Goal: Task Accomplishment & Management: Use online tool/utility

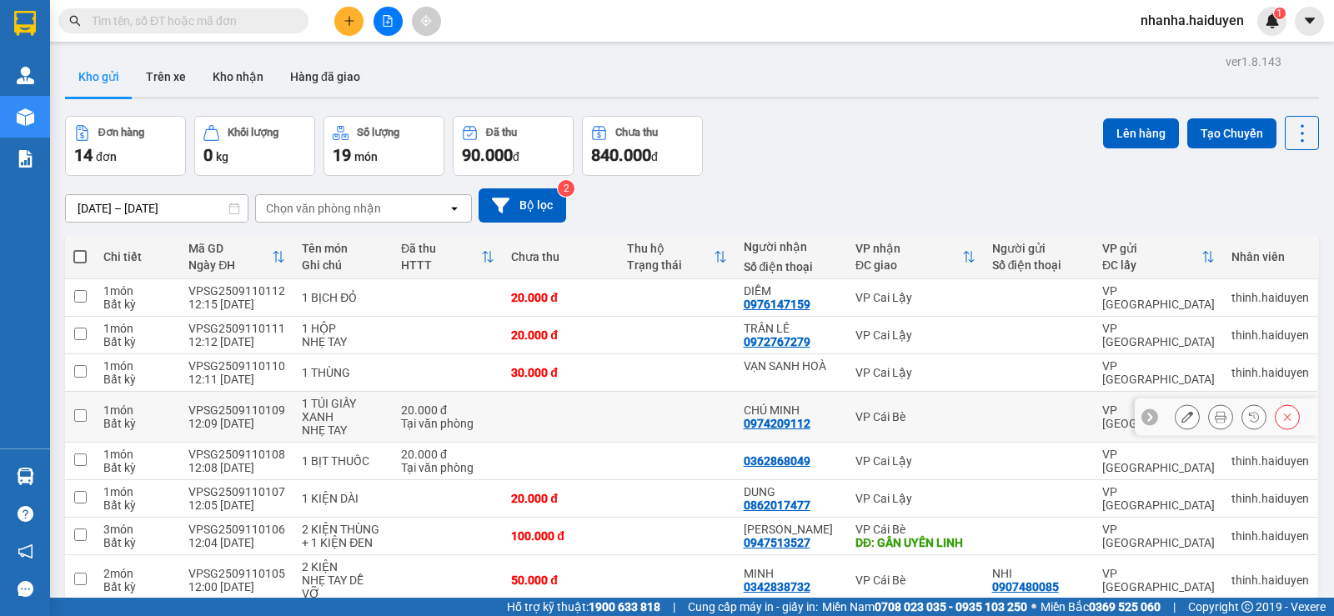
scroll to position [302, 0]
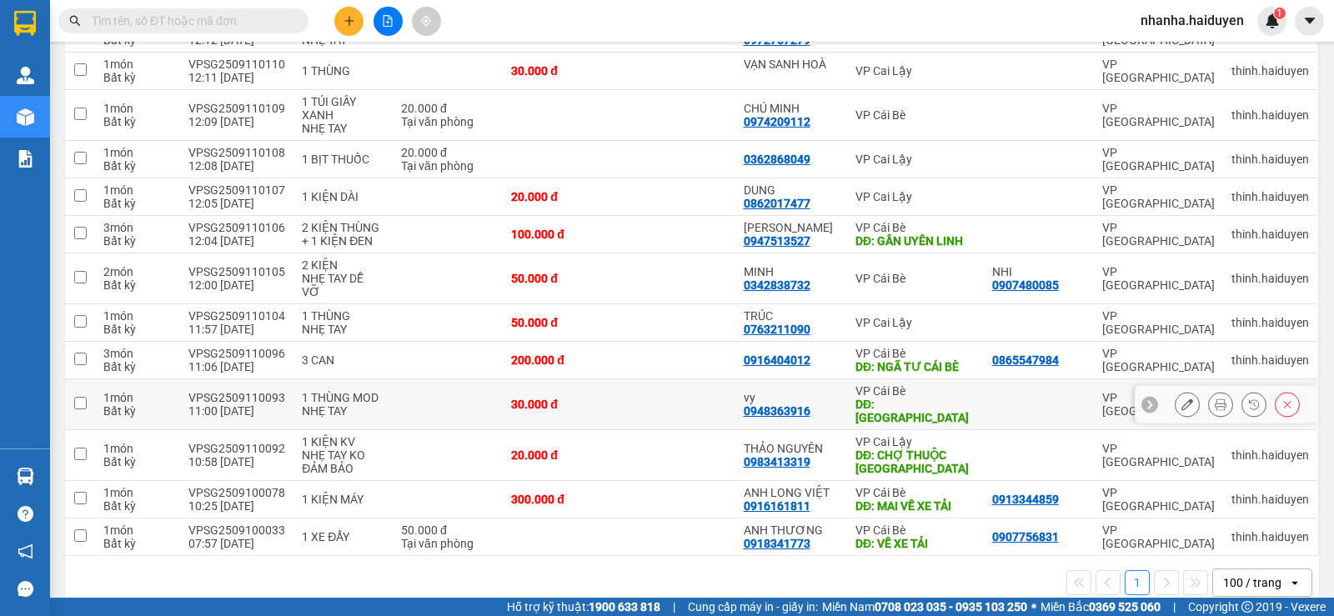
click at [926, 398] on div "DĐ: [GEOGRAPHIC_DATA]" at bounding box center [916, 411] width 120 height 27
checkbox input "true"
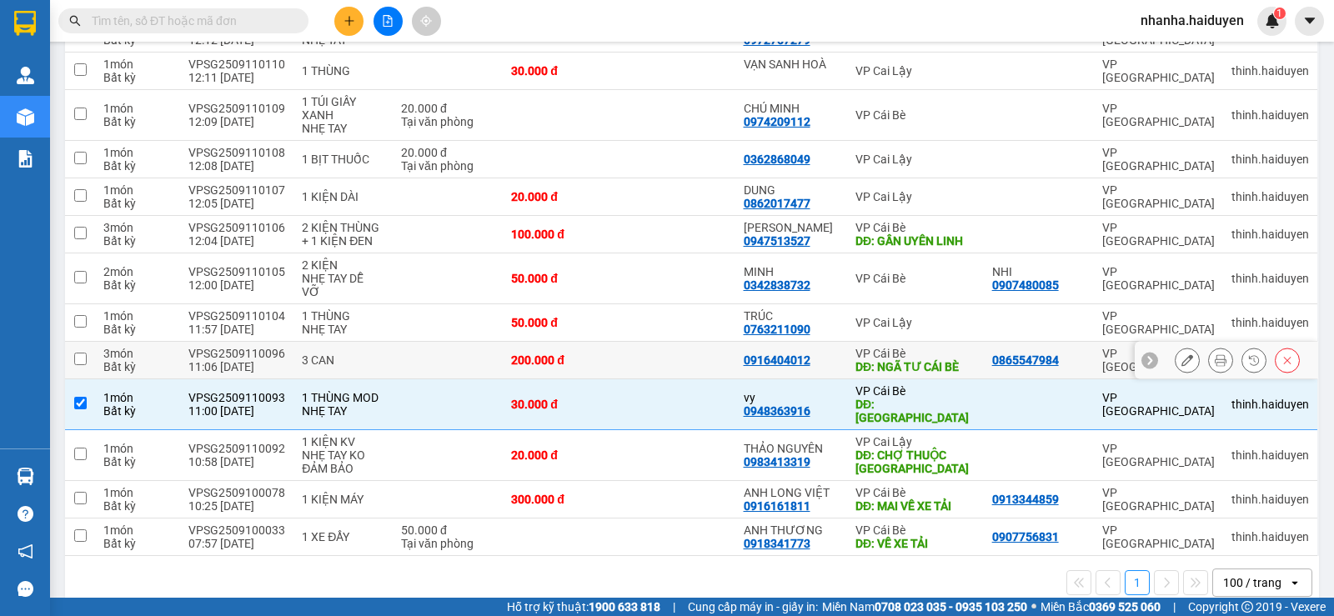
click at [945, 347] on div "VP Cái Bè" at bounding box center [916, 353] width 120 height 13
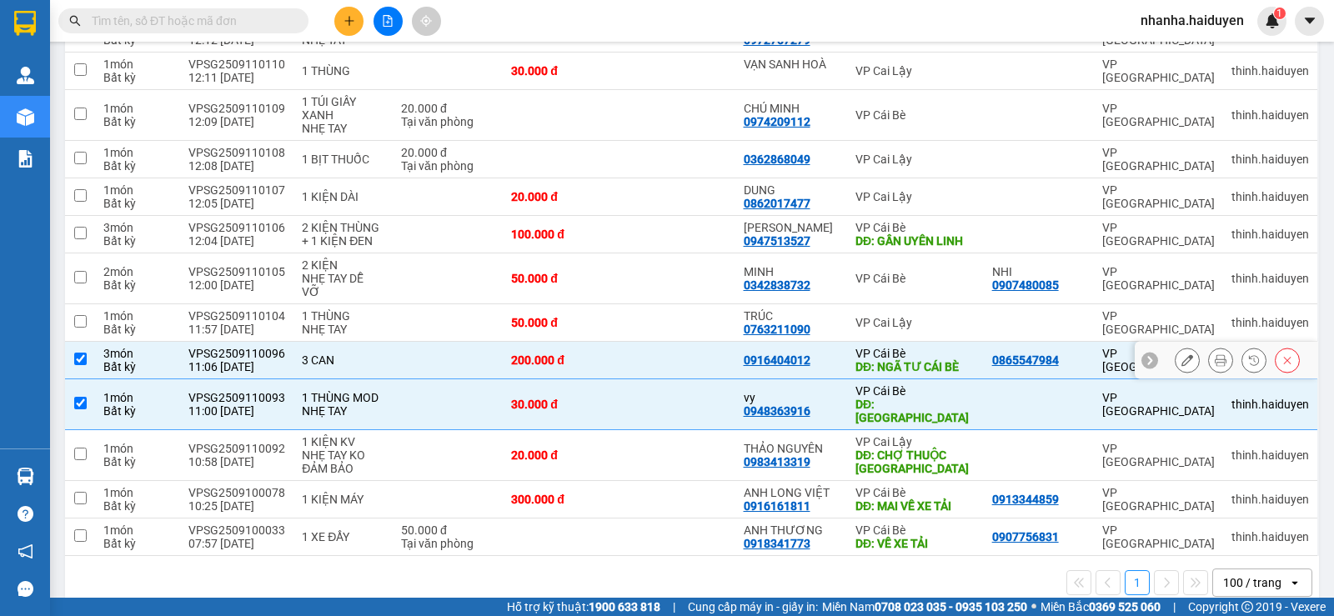
checkbox input "true"
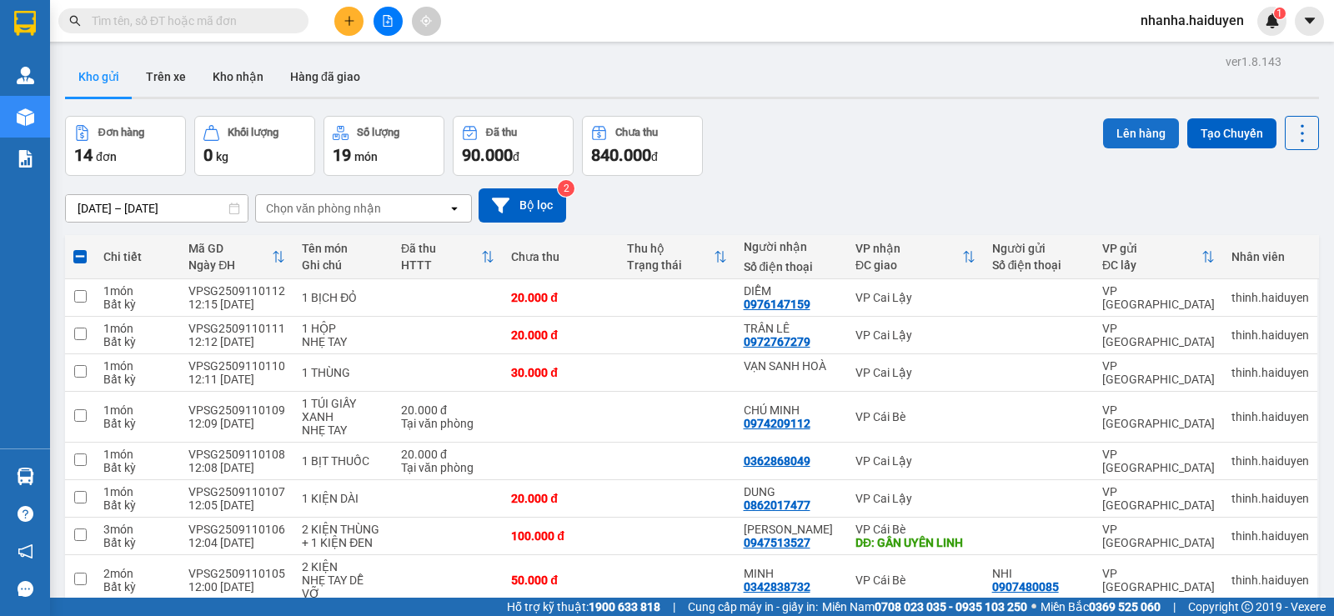
click at [1103, 127] on button "Lên hàng" at bounding box center [1141, 133] width 76 height 30
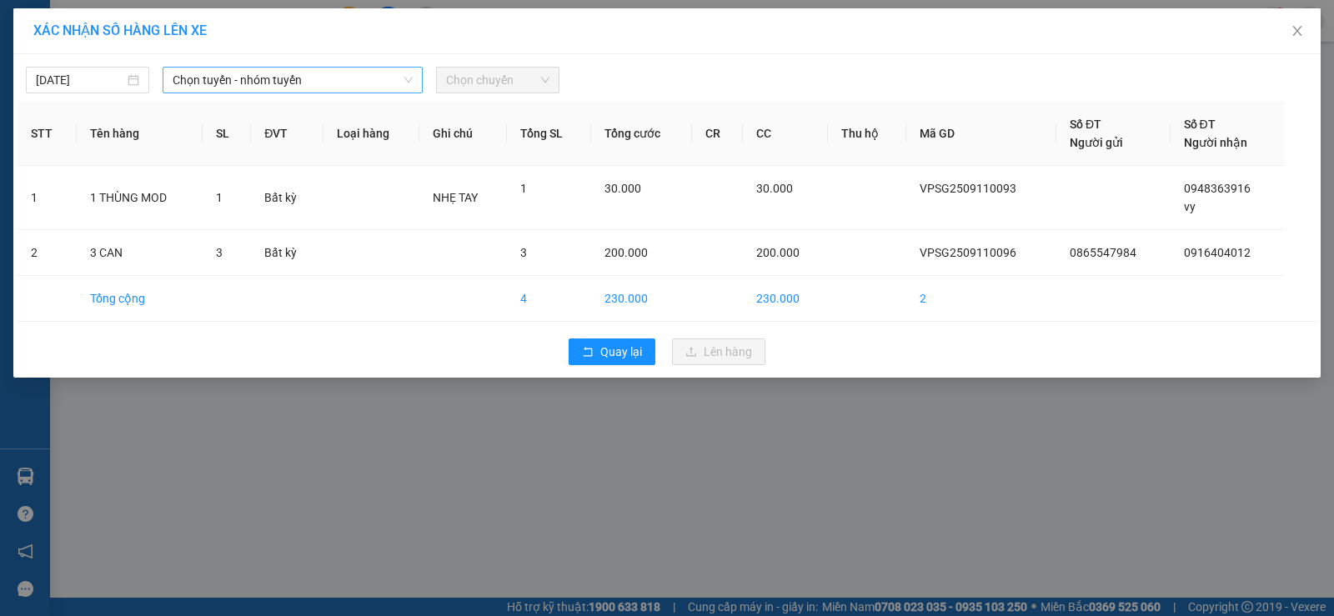
click at [323, 87] on span "Chọn tuyến - nhóm tuyến" at bounding box center [293, 80] width 240 height 25
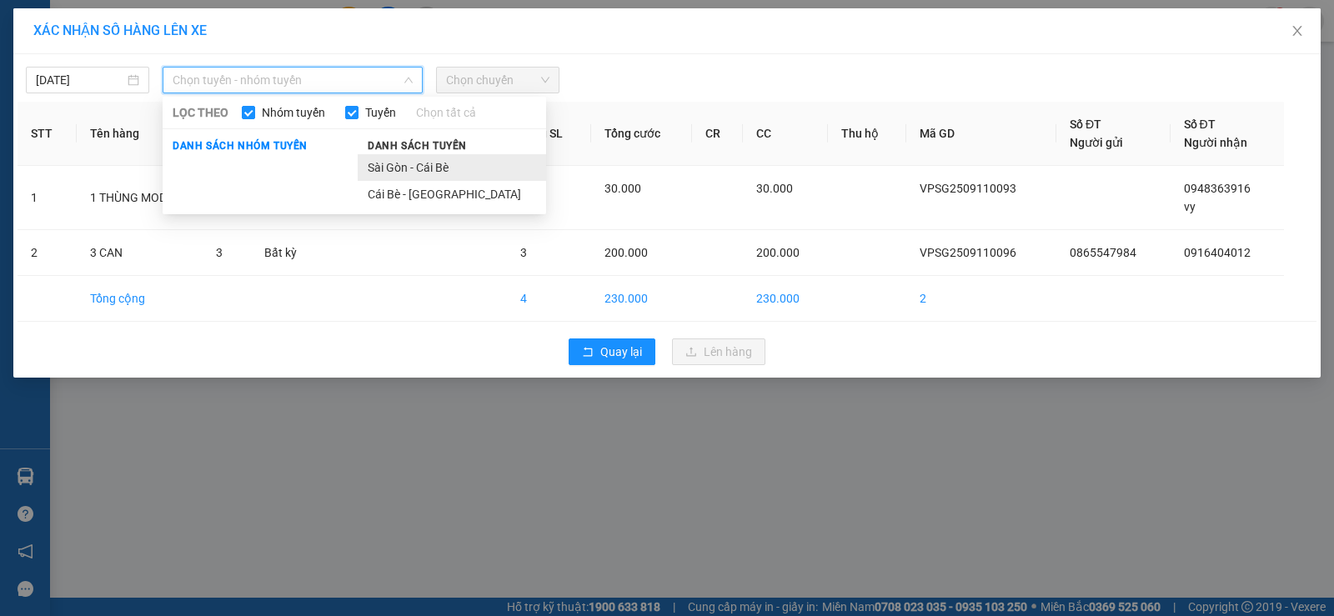
click at [395, 162] on li "Sài Gòn - Cái Bè" at bounding box center [452, 167] width 188 height 27
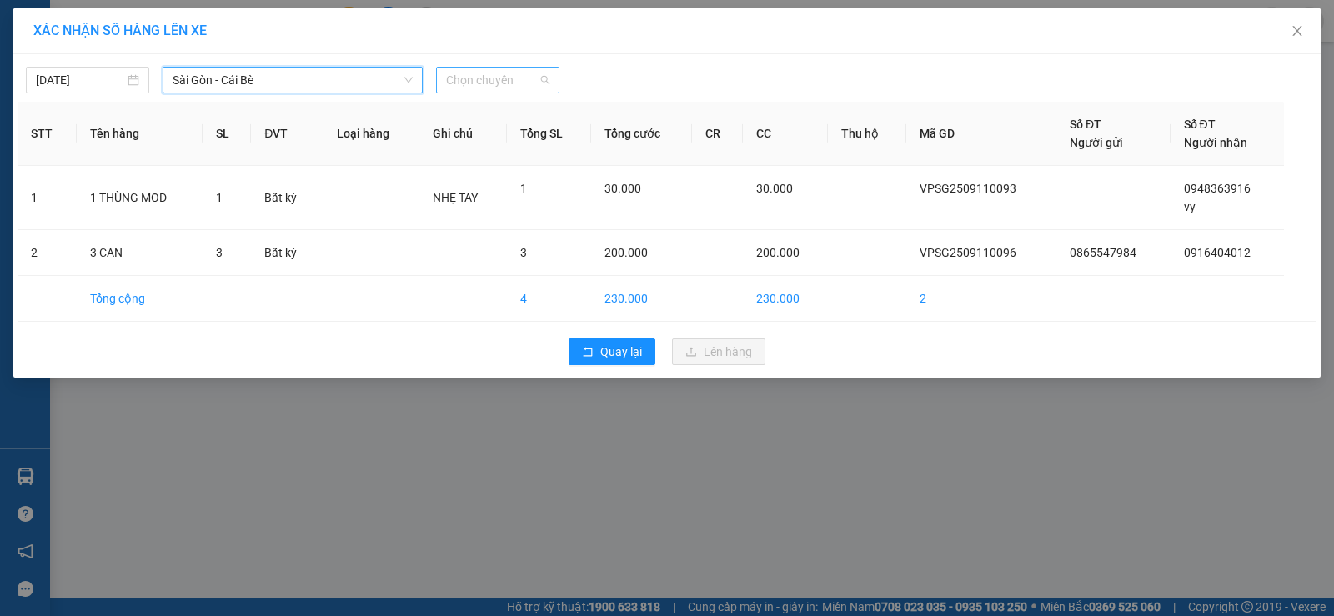
click at [507, 68] on span "Chọn chuyến" at bounding box center [497, 80] width 103 height 25
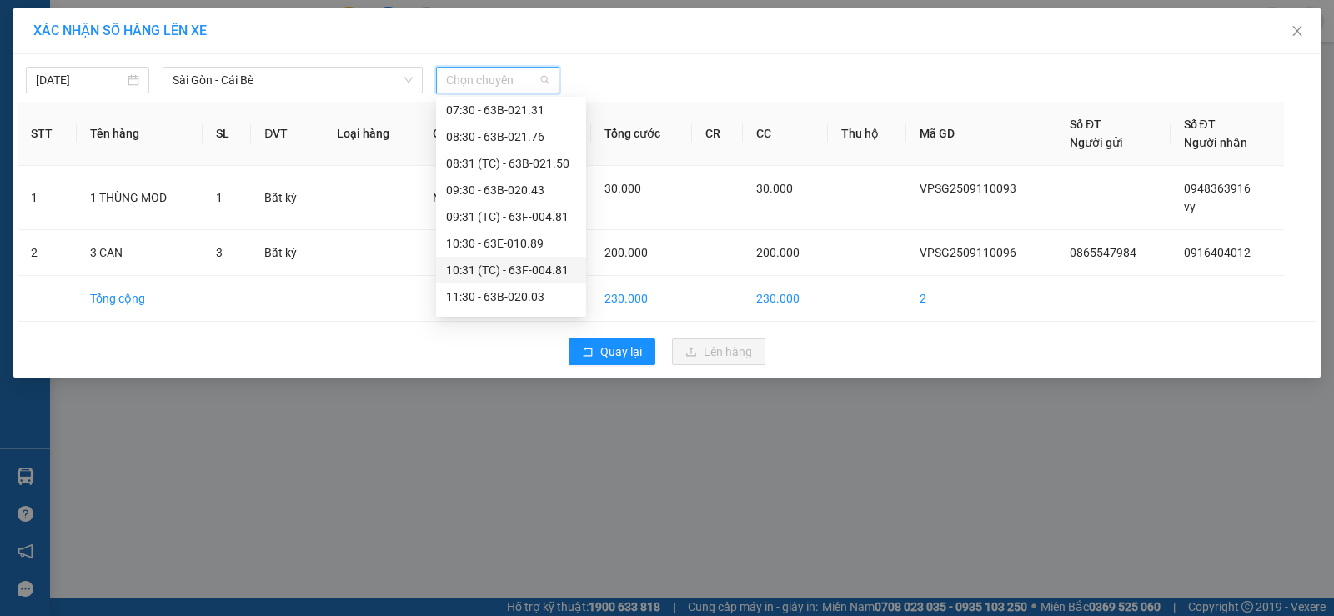
scroll to position [167, 0]
click at [512, 262] on div "12:30 - 63F-004.27" at bounding box center [511, 267] width 130 height 18
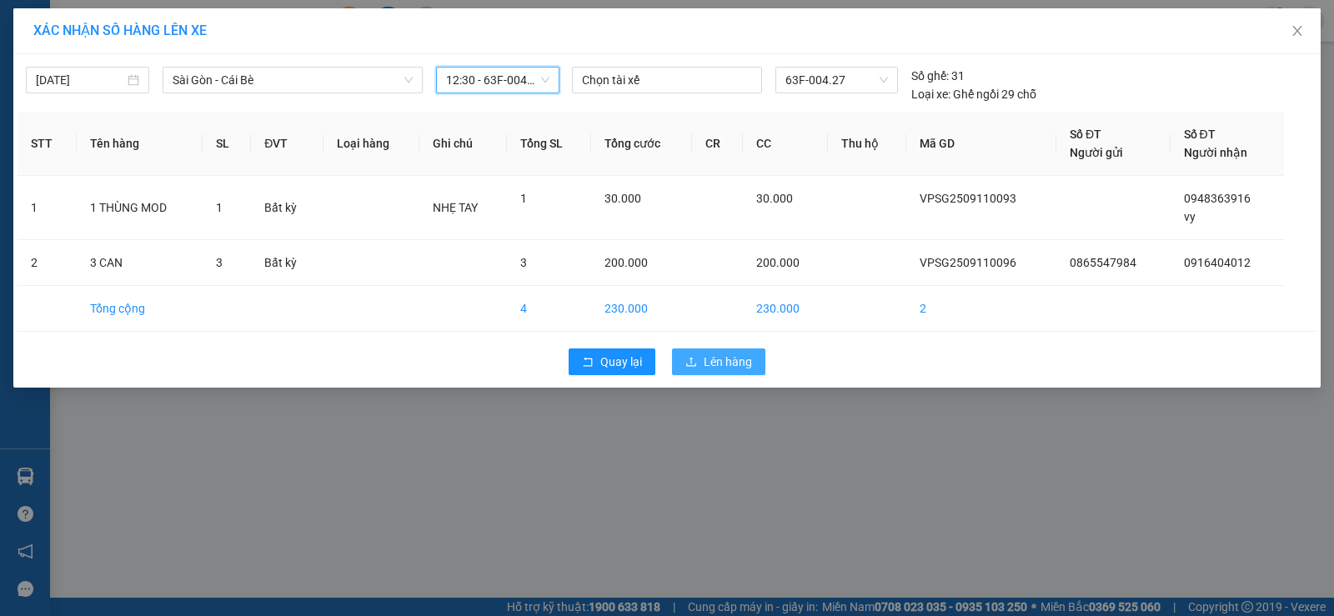
click at [711, 361] on span "Lên hàng" at bounding box center [728, 362] width 48 height 18
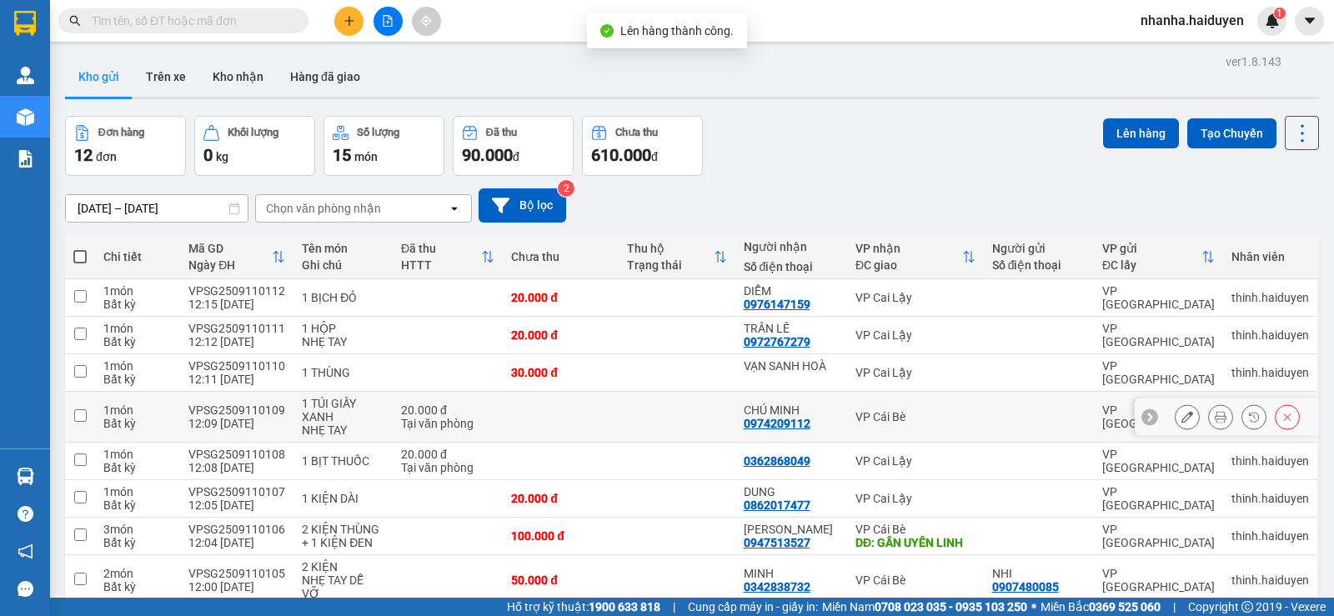
scroll to position [227, 0]
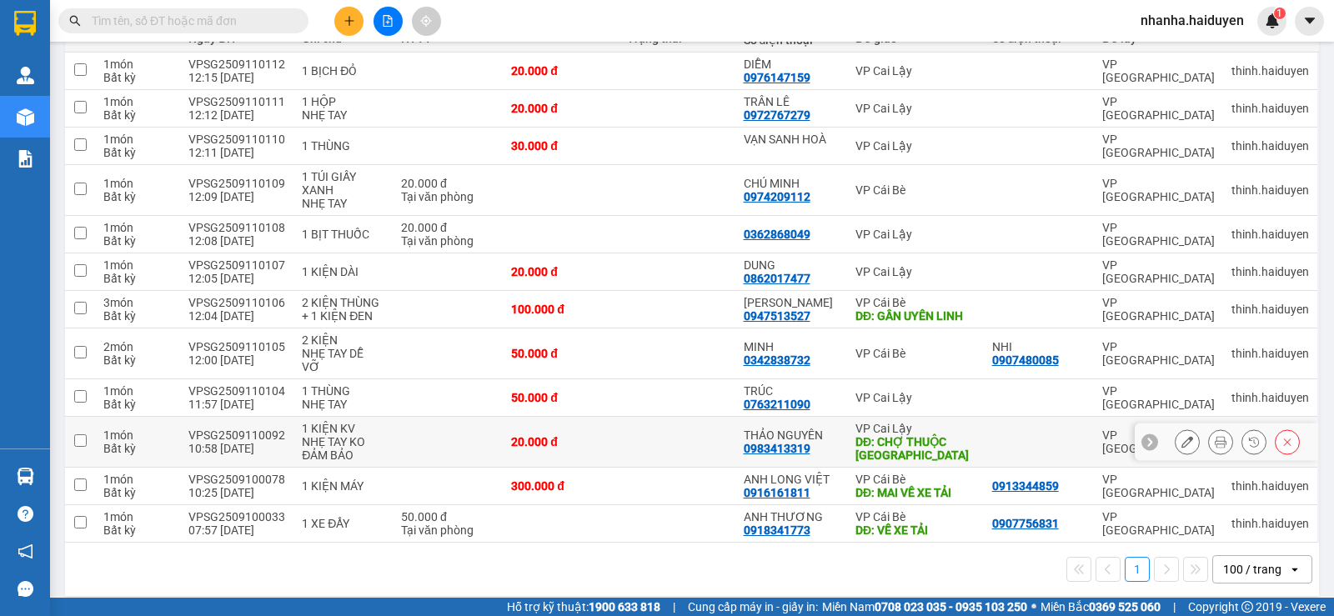
click at [818, 436] on div "THẢO NGUYÊN 0983413319" at bounding box center [791, 442] width 95 height 27
checkbox input "true"
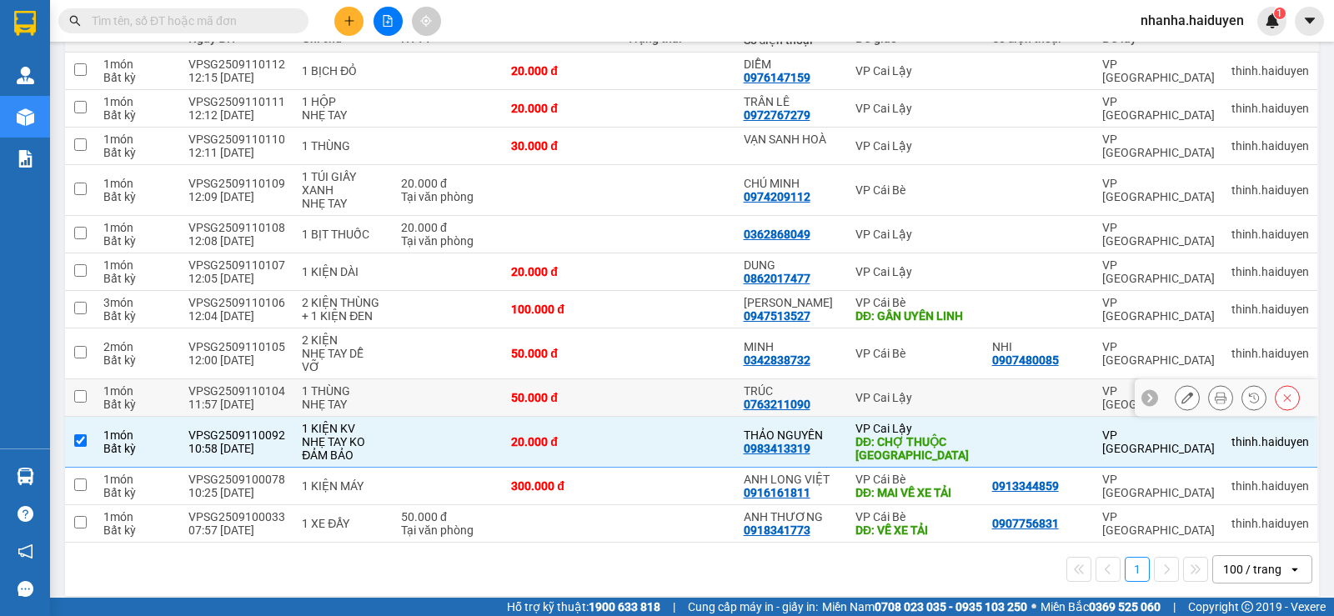
scroll to position [0, 0]
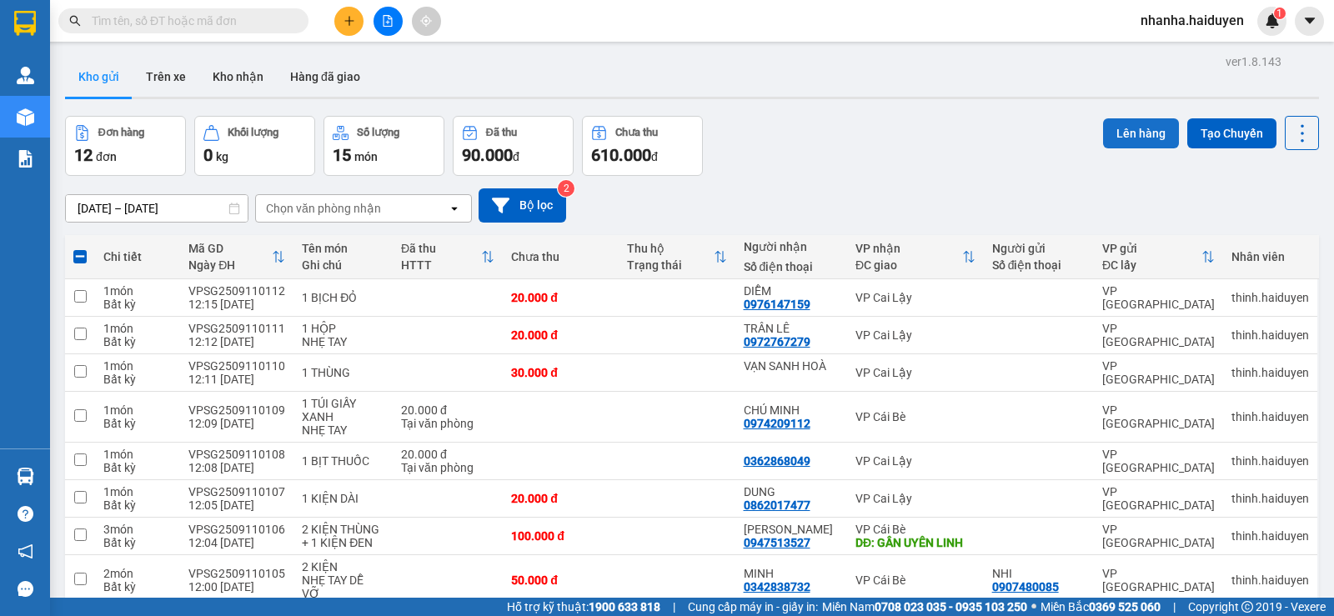
click at [1114, 125] on button "Lên hàng" at bounding box center [1141, 133] width 76 height 30
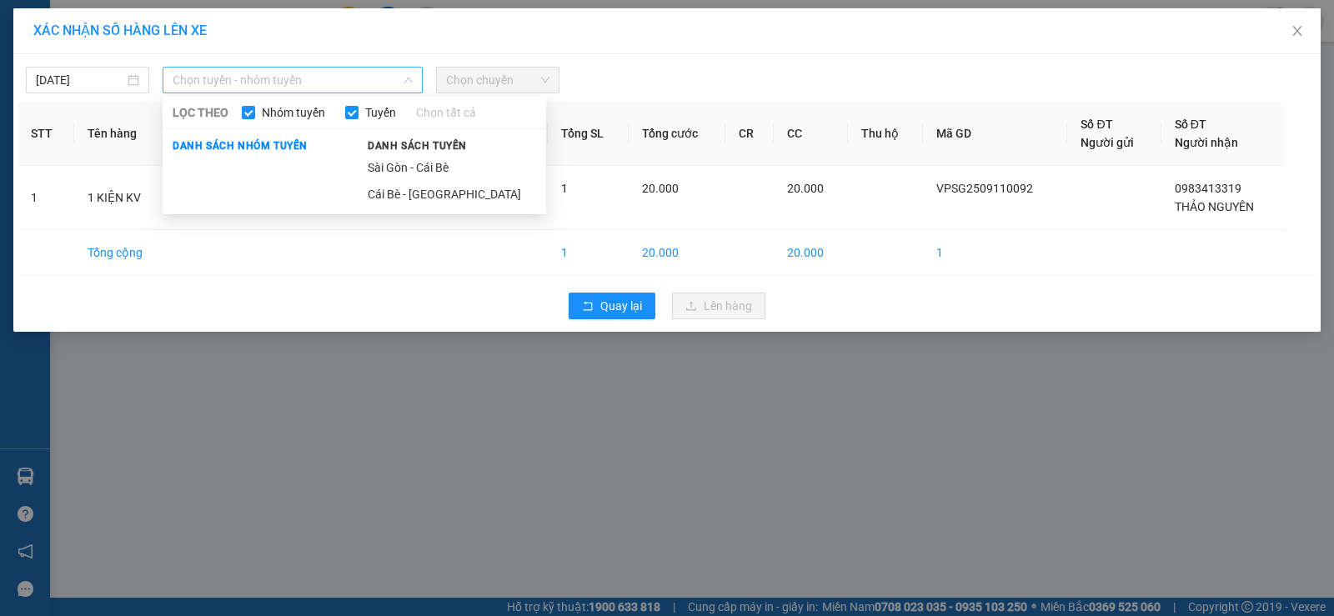
drag, startPoint x: 233, startPoint y: 81, endPoint x: 255, endPoint y: 103, distance: 31.8
click at [231, 80] on span "Chọn tuyến - nhóm tuyến" at bounding box center [293, 80] width 240 height 25
click at [396, 158] on li "Sài Gòn - Cái Bè" at bounding box center [452, 167] width 188 height 27
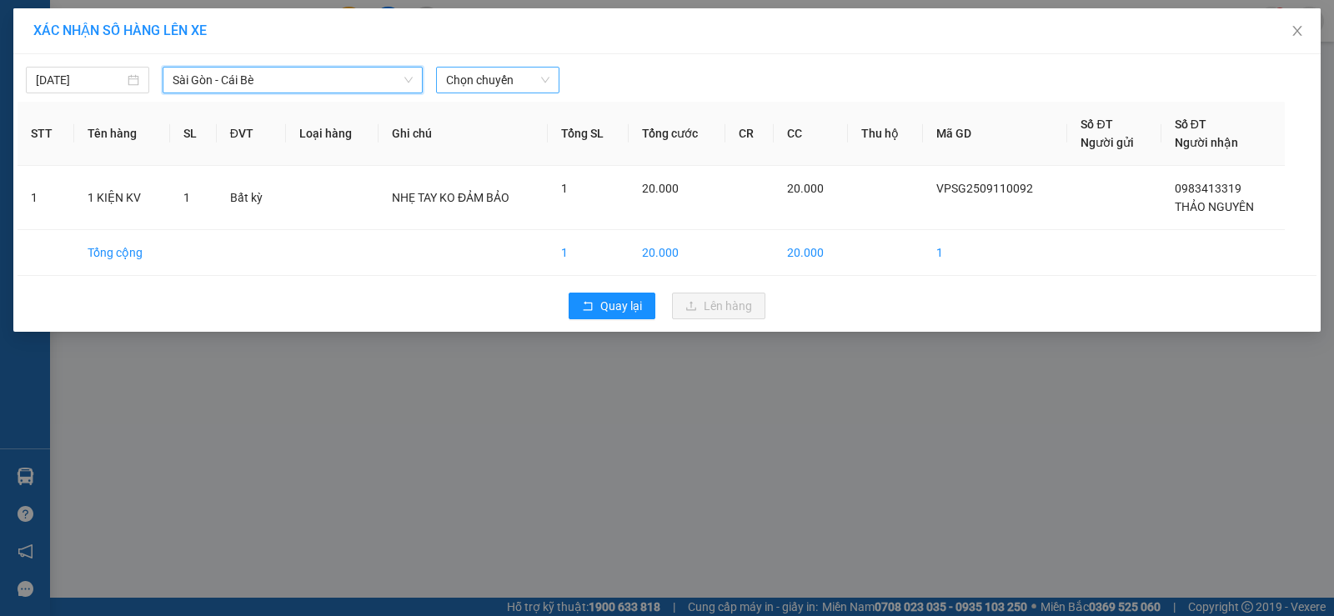
click at [506, 74] on span "Chọn chuyến" at bounding box center [497, 80] width 103 height 25
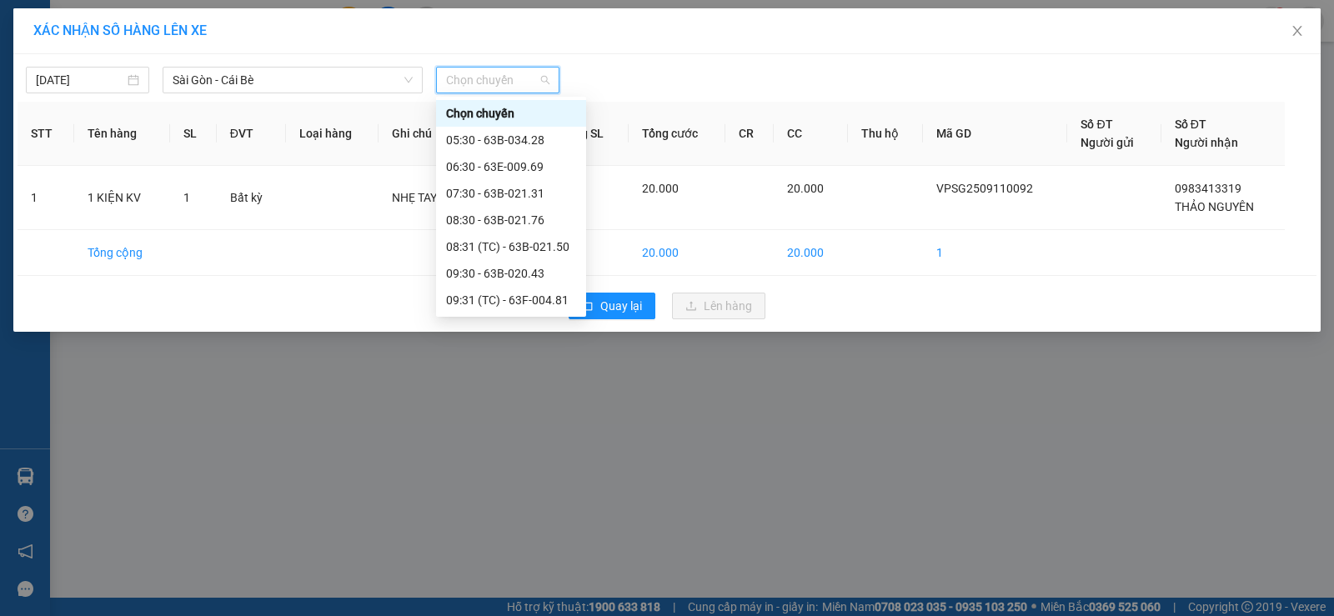
scroll to position [167, 0]
click at [497, 294] on div "12:31 (TC)" at bounding box center [511, 293] width 130 height 18
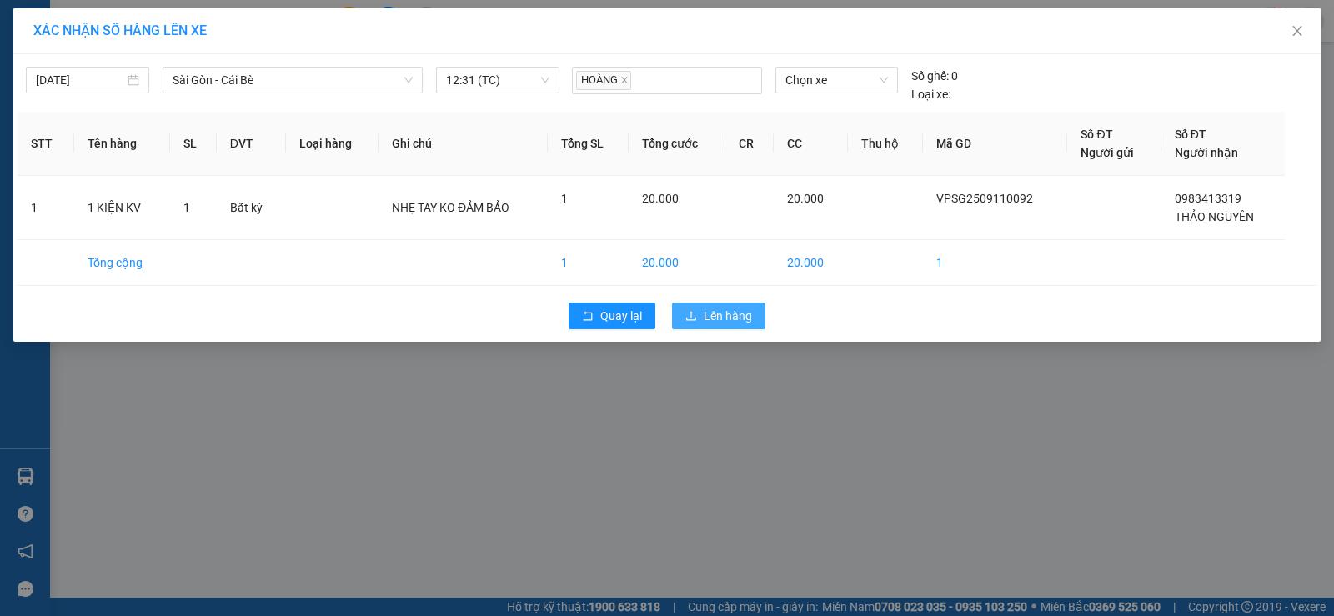
click at [721, 321] on span "Lên hàng" at bounding box center [728, 316] width 48 height 18
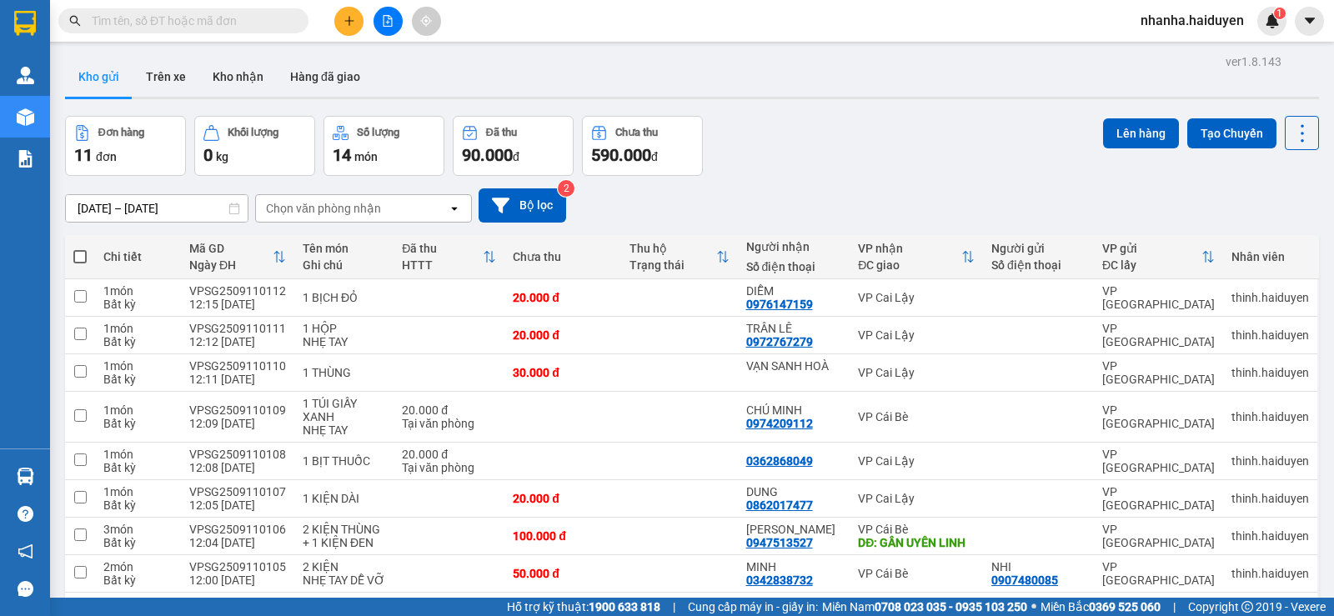
click at [384, 17] on icon "file-add" at bounding box center [388, 21] width 12 height 12
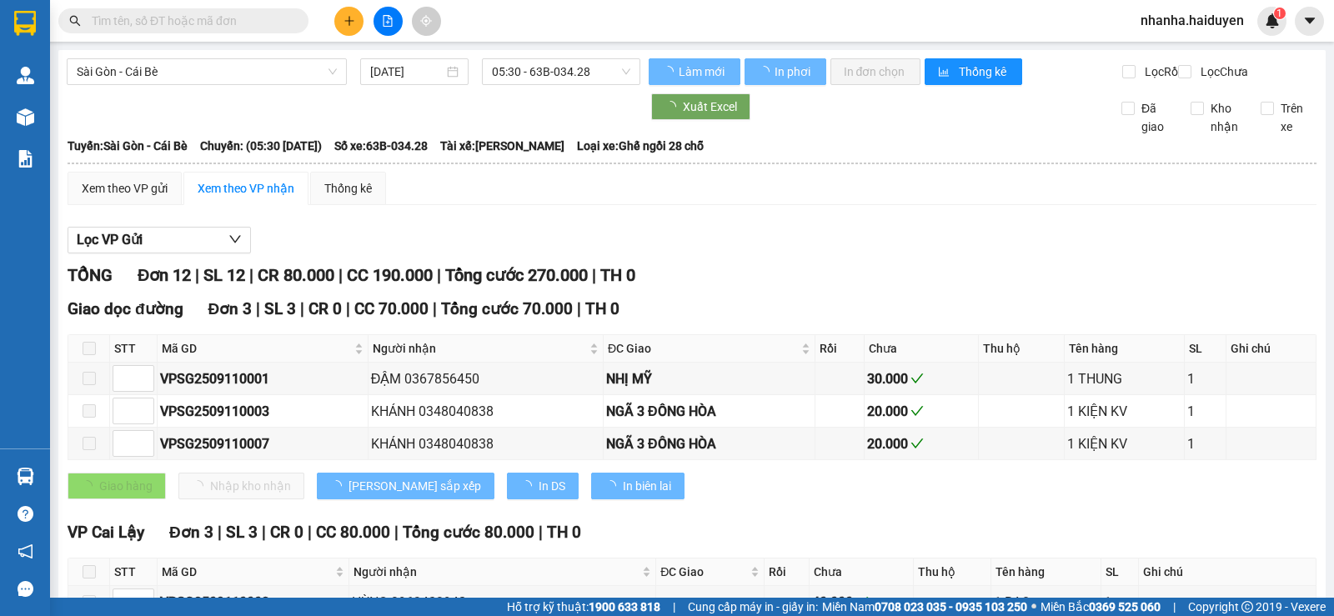
click at [526, 78] on span "05:30 - 63B-034.28" at bounding box center [561, 71] width 138 height 25
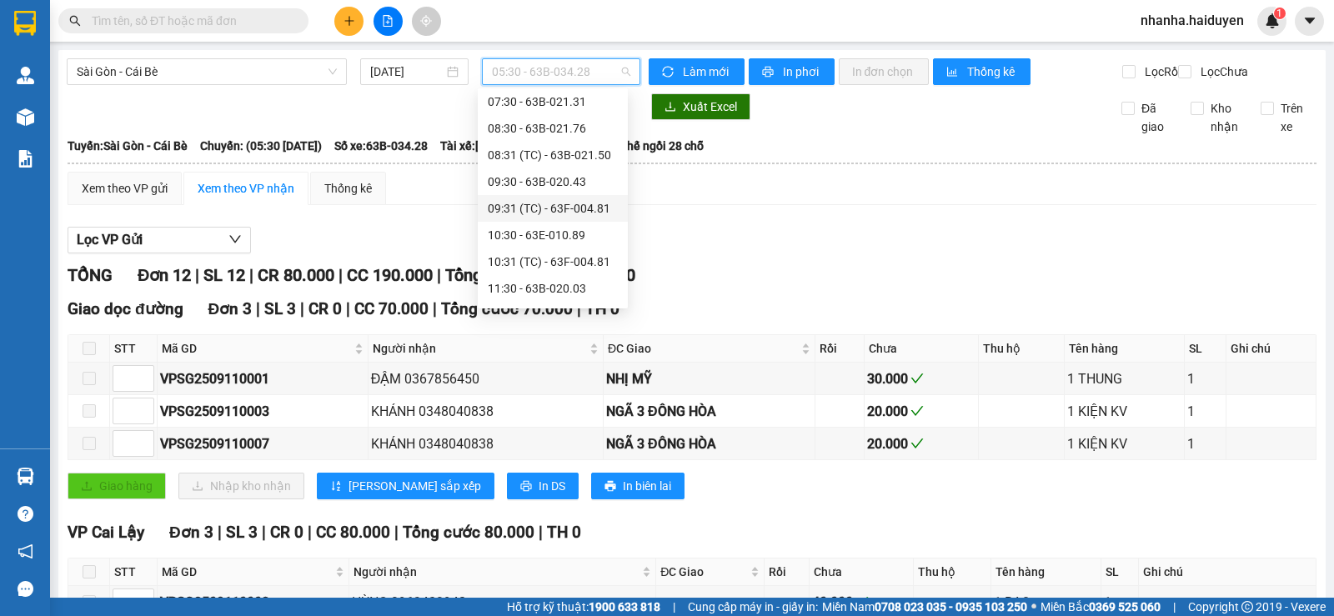
scroll to position [167, 0]
click at [565, 266] on div "12:30 - 63F-004.27" at bounding box center [553, 258] width 130 height 18
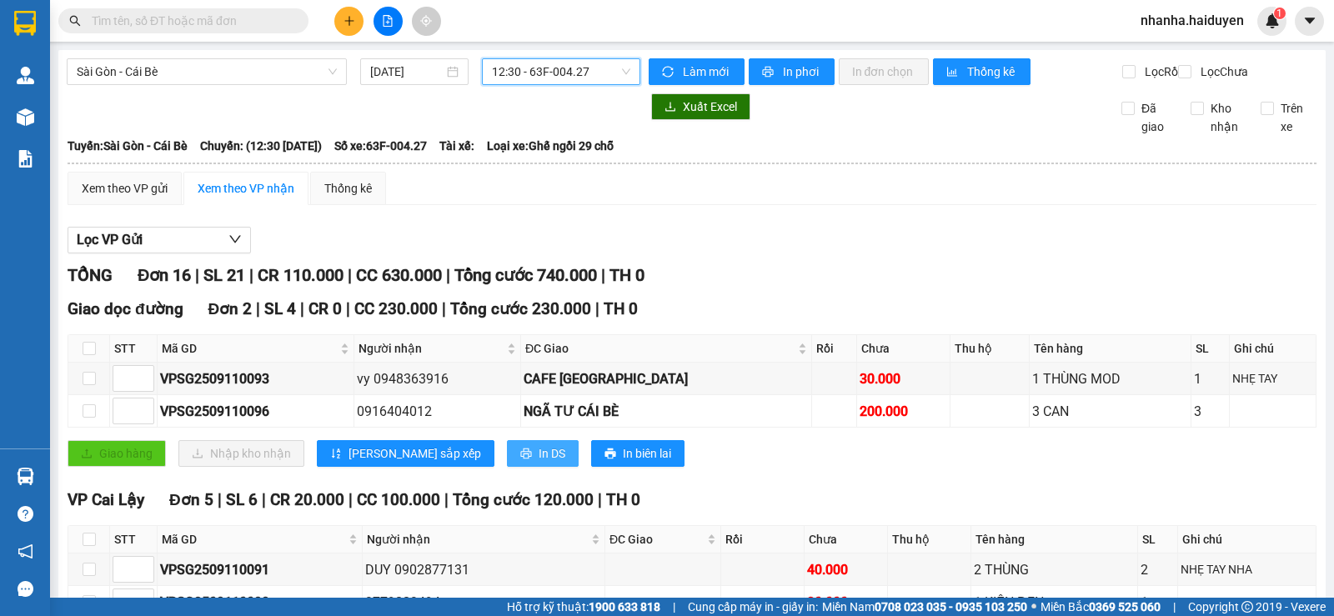
click at [507, 467] on button "In DS" at bounding box center [543, 453] width 72 height 27
click at [596, 78] on span "12:30 - 63F-004.27" at bounding box center [561, 71] width 138 height 25
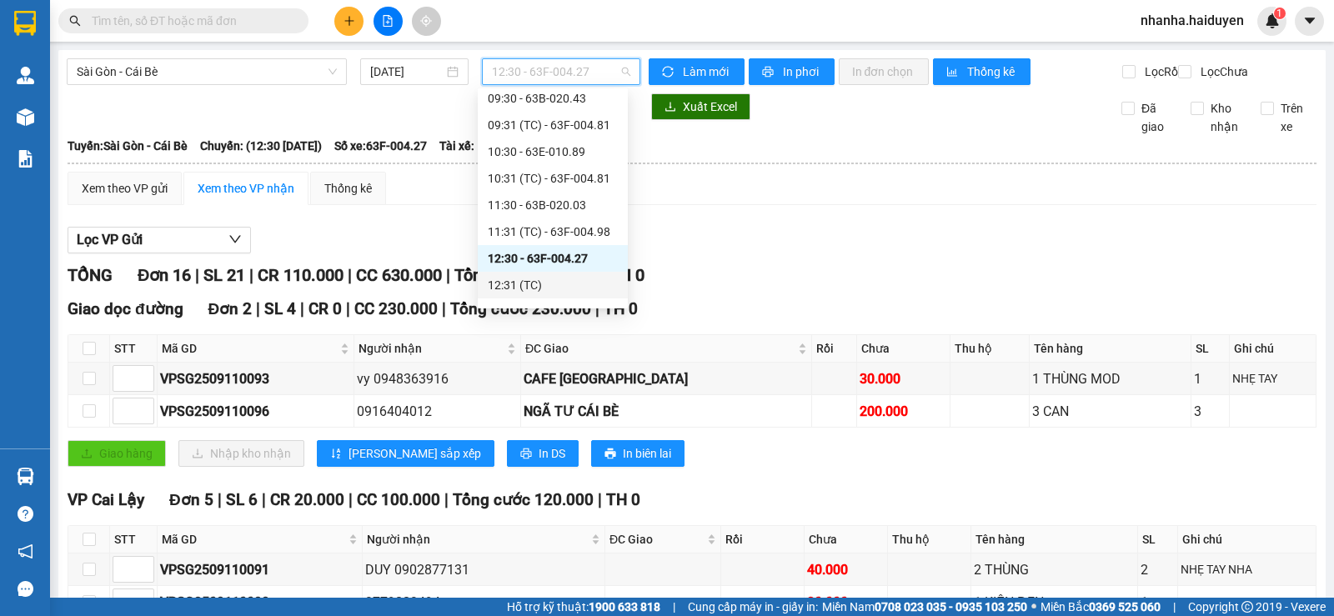
click at [549, 279] on div "12:31 (TC)" at bounding box center [553, 285] width 130 height 18
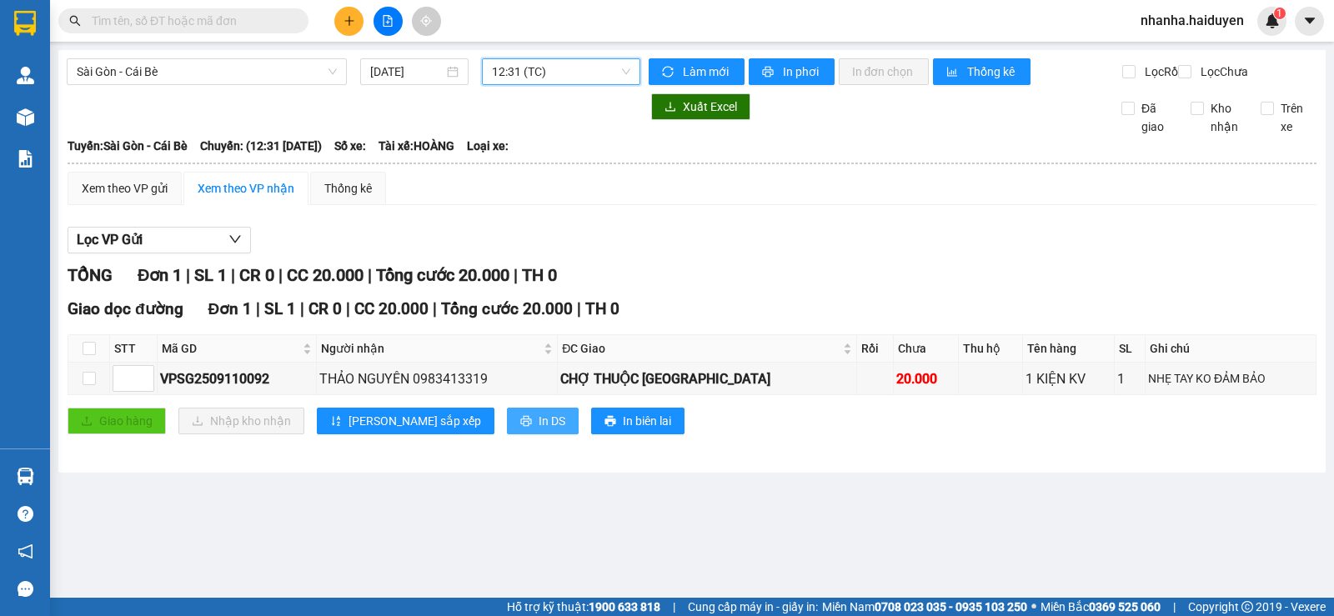
click at [520, 427] on icon "printer" at bounding box center [526, 421] width 12 height 12
click at [93, 355] on input "checkbox" at bounding box center [89, 348] width 13 height 13
checkbox input "true"
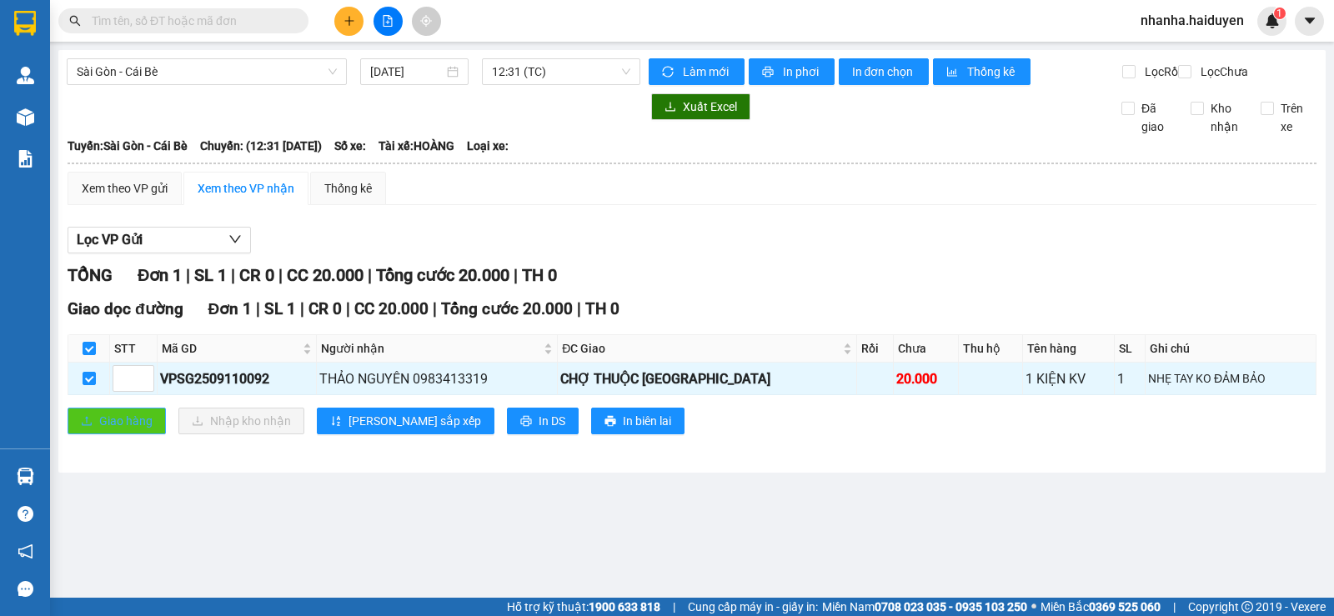
click at [107, 430] on span "Giao hàng" at bounding box center [125, 421] width 53 height 18
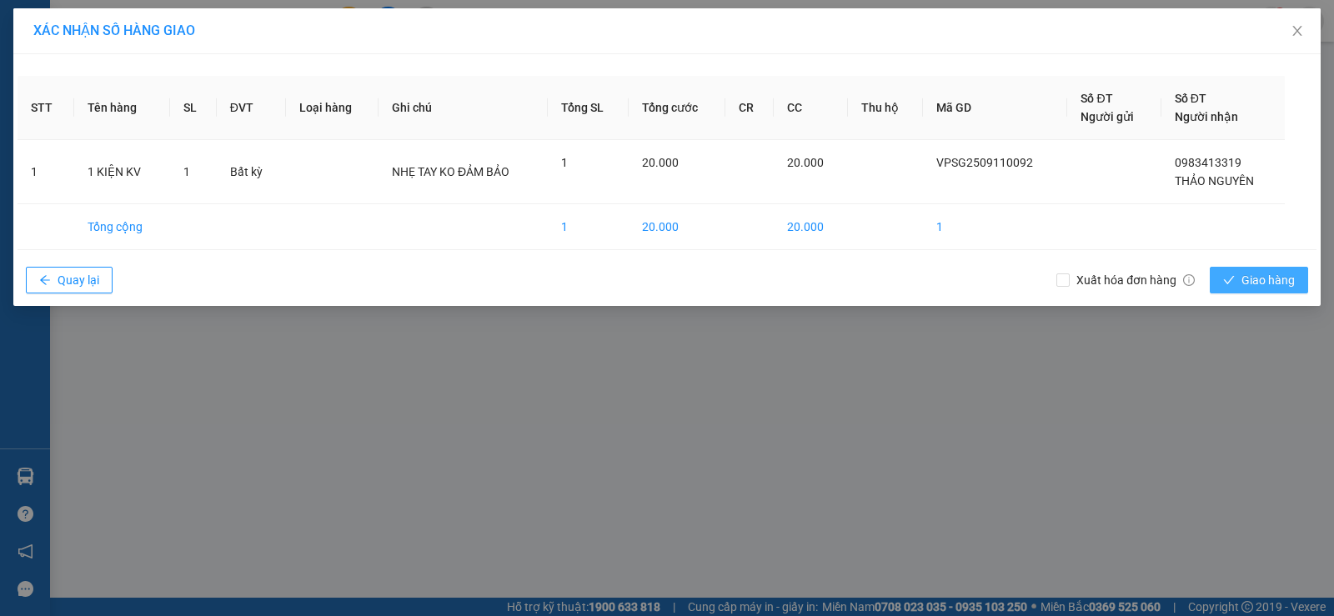
click at [1268, 271] on span "Giao hàng" at bounding box center [1268, 280] width 53 height 18
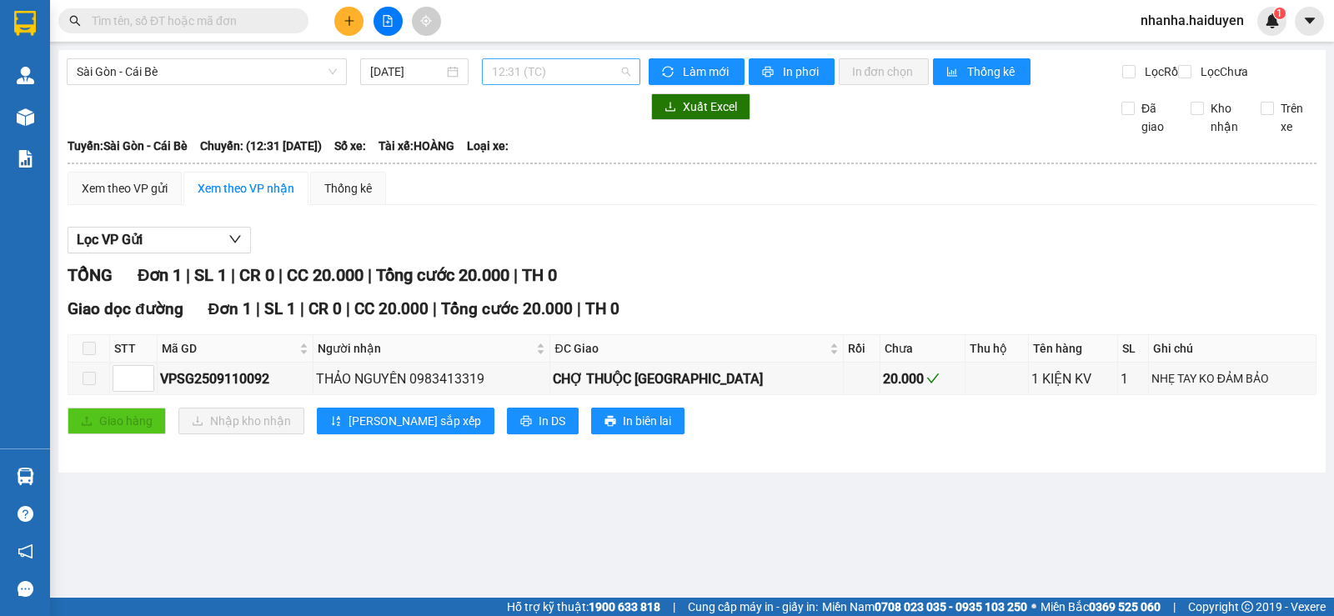
click at [515, 83] on span "12:31 (TC)" at bounding box center [561, 71] width 138 height 25
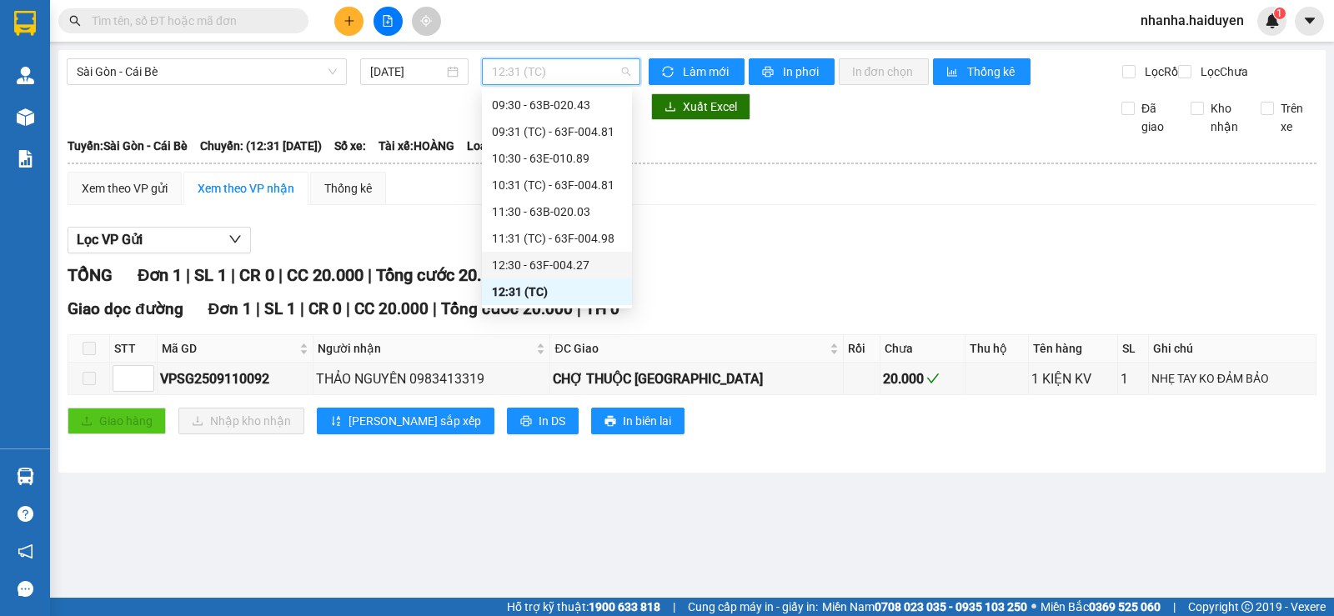
click at [571, 254] on div "12:30 - 63F-004.27" at bounding box center [557, 265] width 150 height 27
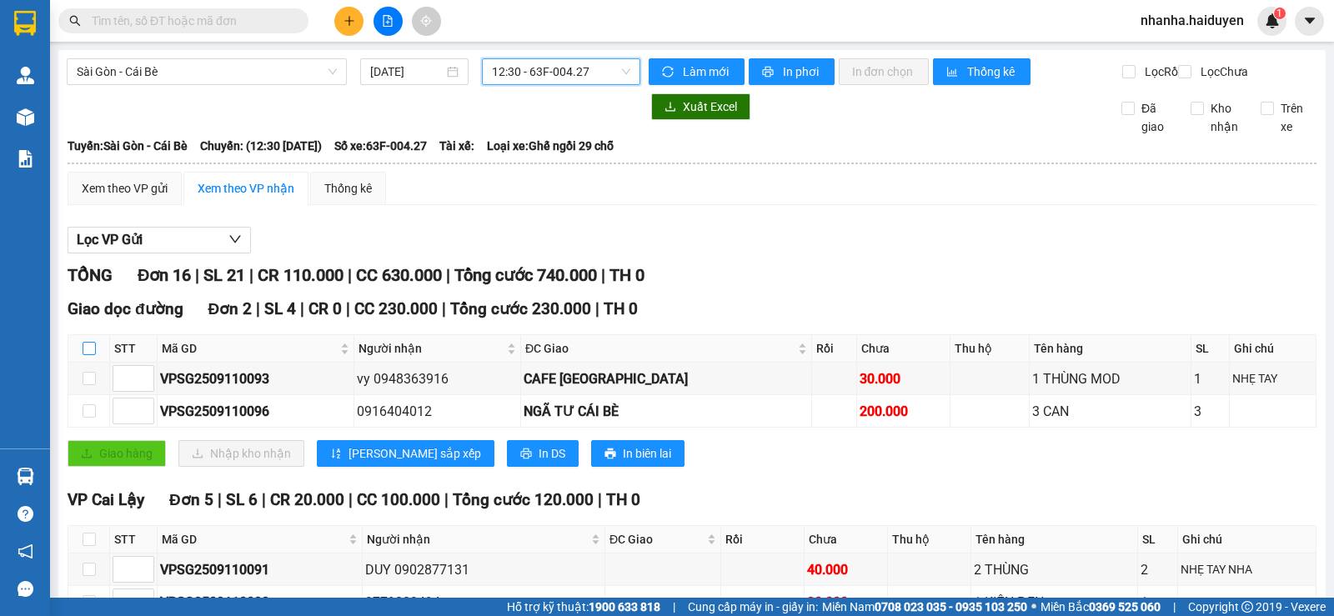
click at [85, 355] on input "checkbox" at bounding box center [89, 348] width 13 height 13
checkbox input "true"
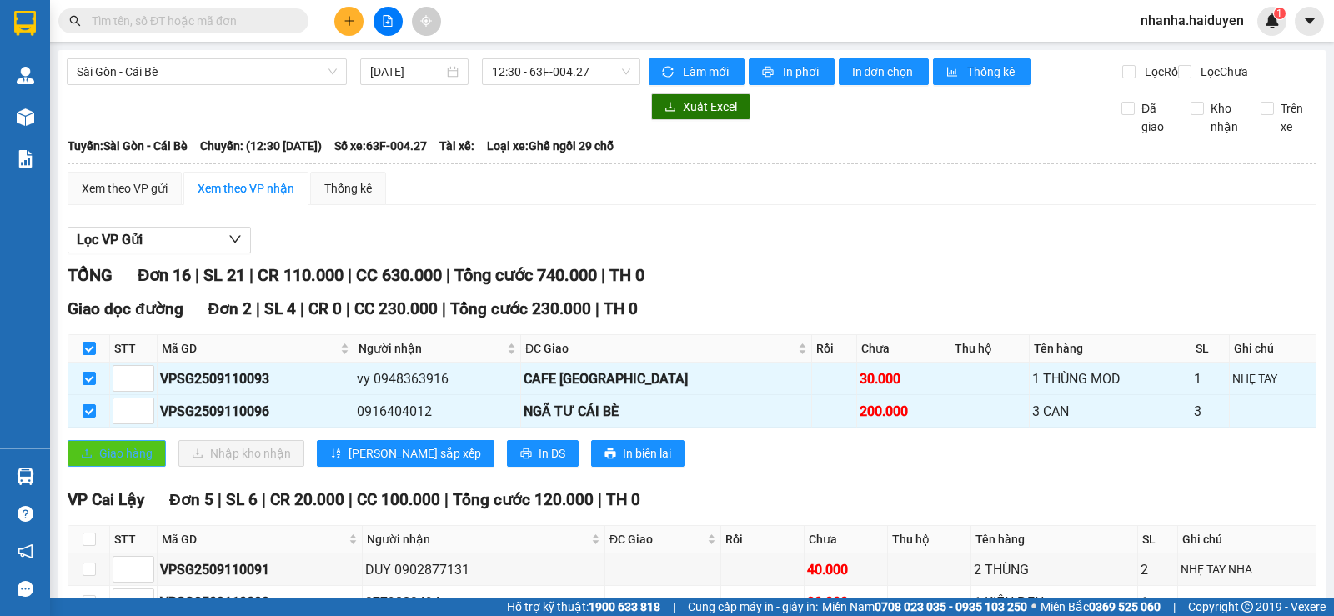
click at [123, 463] on span "Giao hàng" at bounding box center [125, 454] width 53 height 18
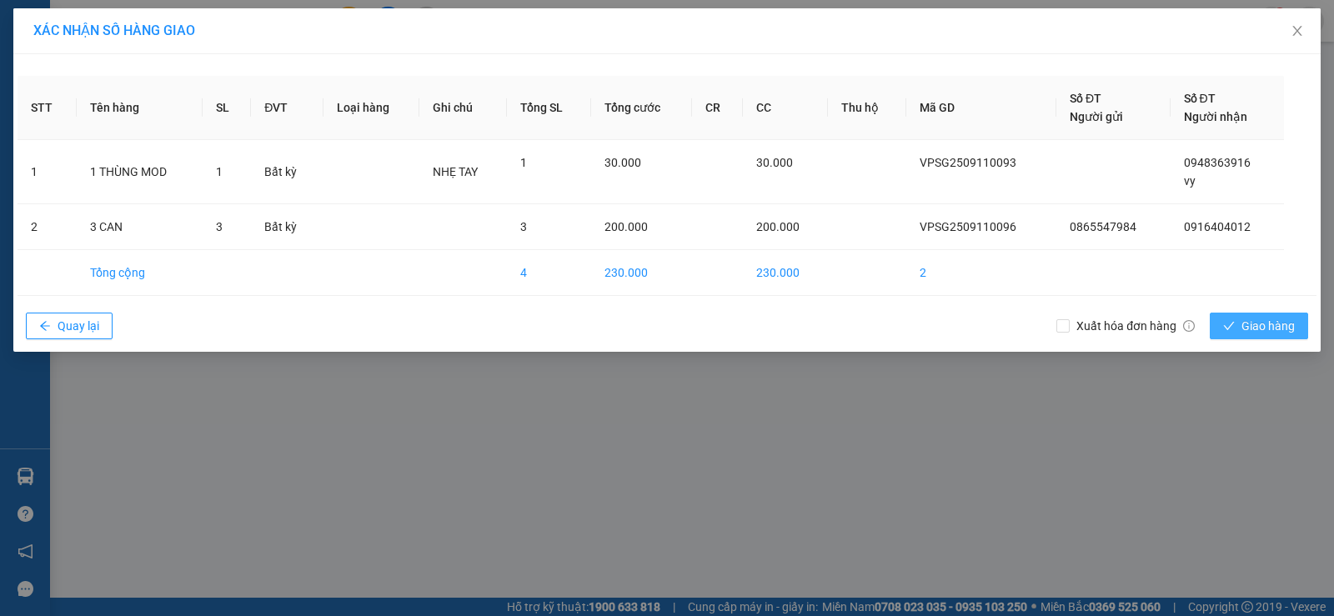
click at [1261, 329] on span "Giao hàng" at bounding box center [1268, 326] width 53 height 18
